Goal: Navigation & Orientation: Find specific page/section

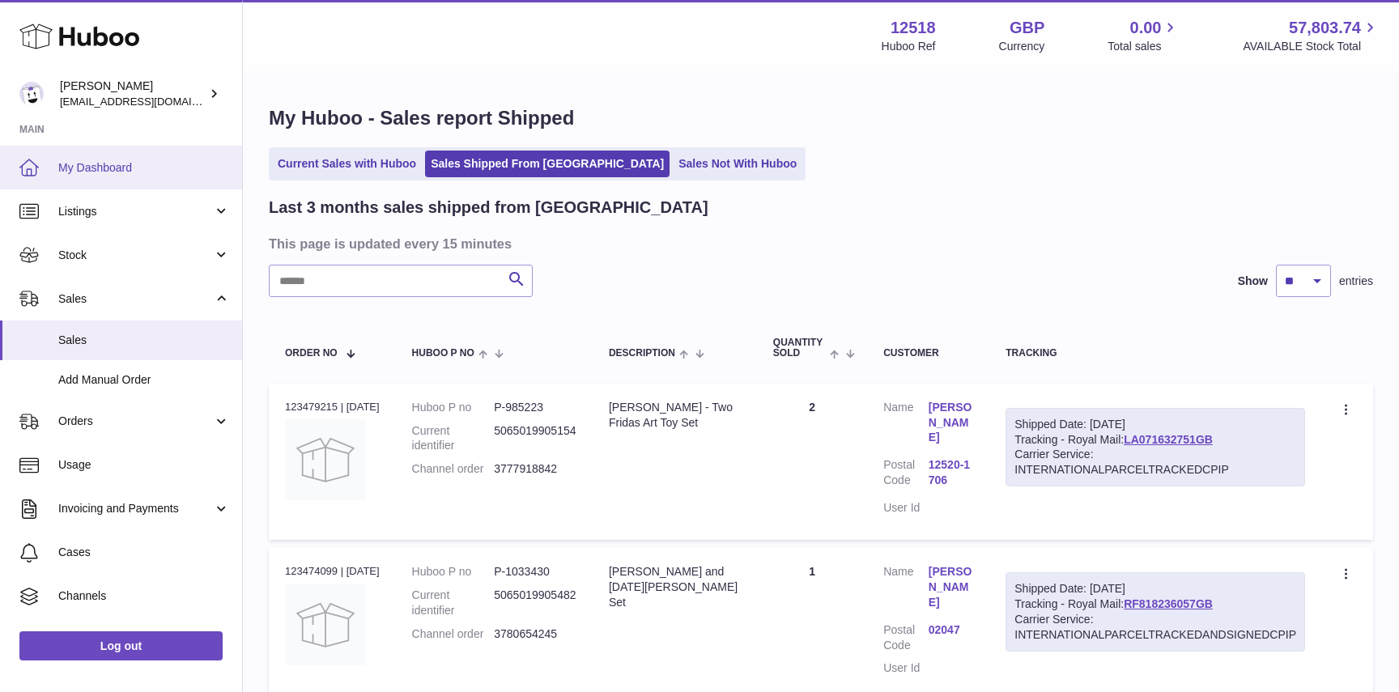
click at [80, 175] on span "My Dashboard" at bounding box center [144, 167] width 172 height 15
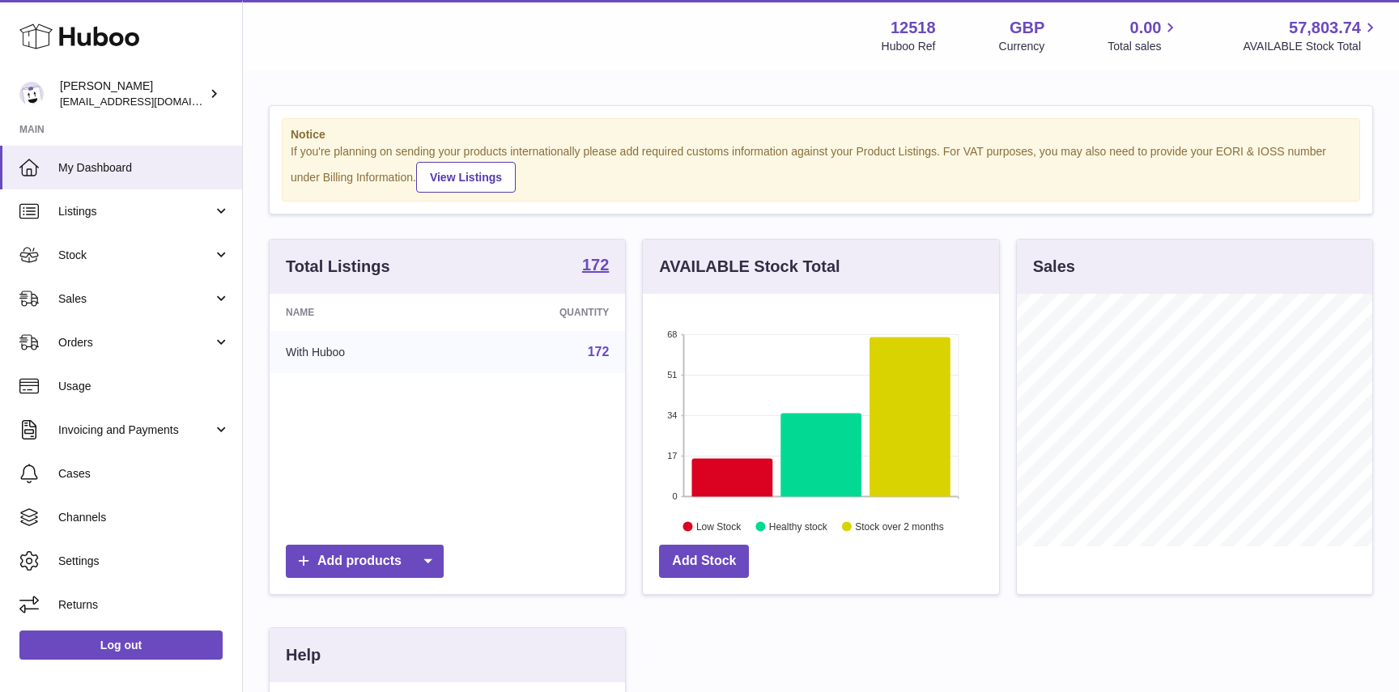
scroll to position [253, 355]
